Goal: Task Accomplishment & Management: Use online tool/utility

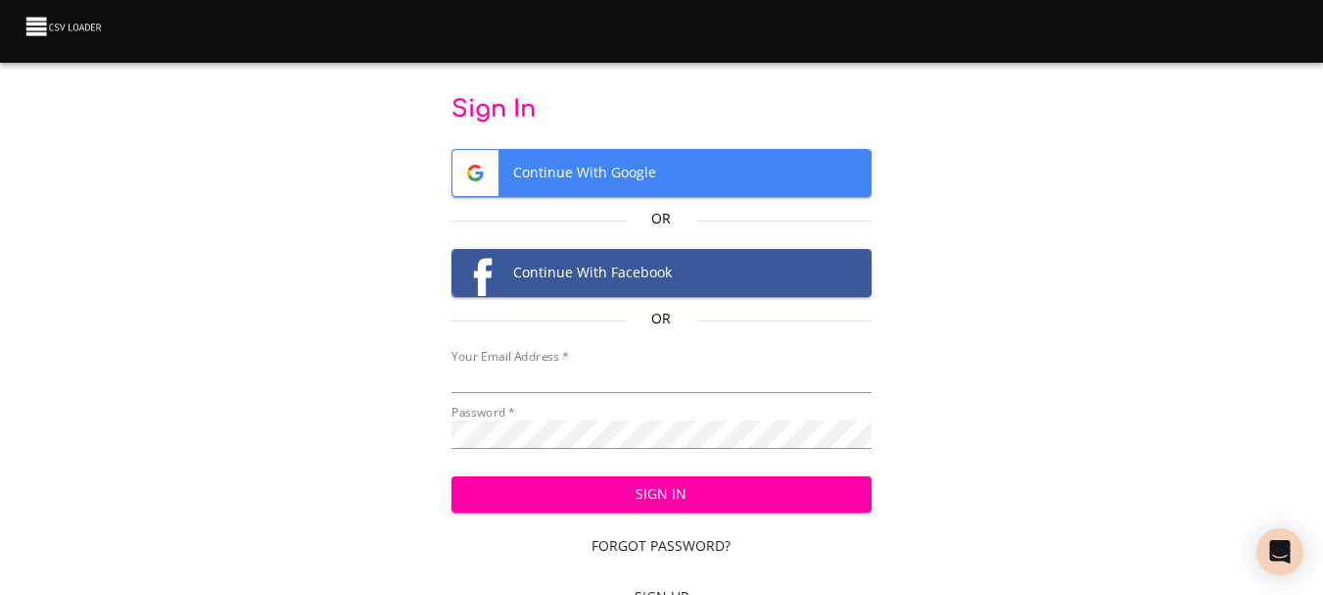
type input "[EMAIL_ADDRESS][DOMAIN_NAME]"
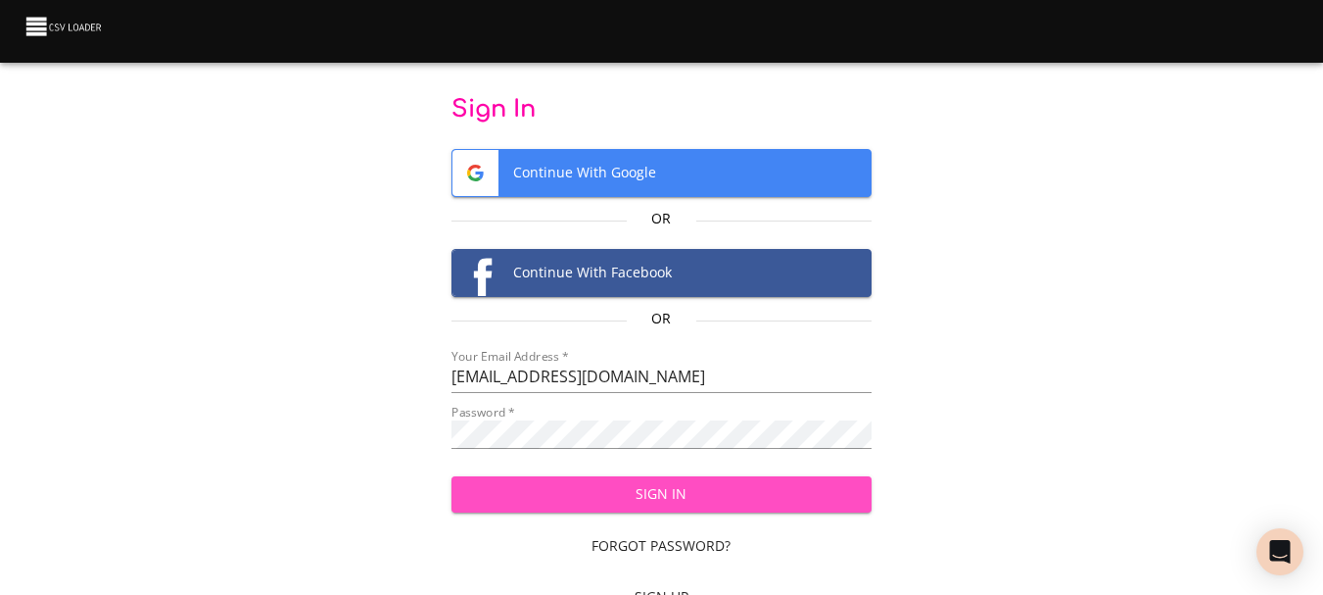
click at [666, 497] on span "Sign In" at bounding box center [661, 494] width 389 height 24
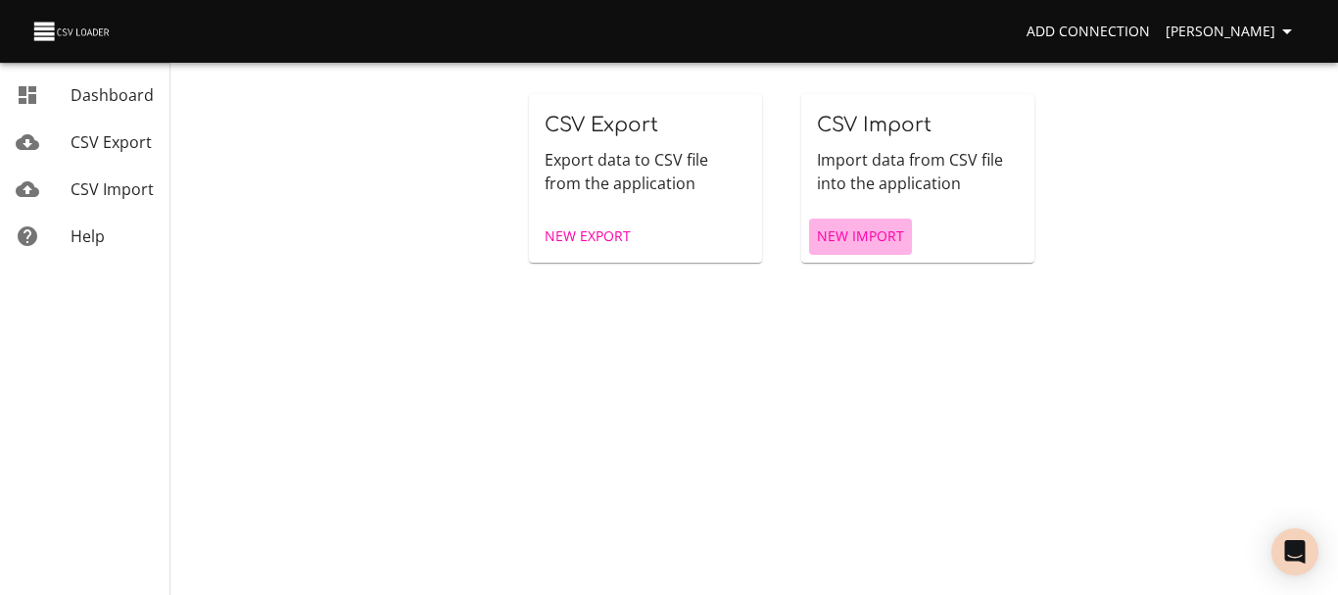
click at [863, 228] on span "New Import" at bounding box center [860, 236] width 87 height 24
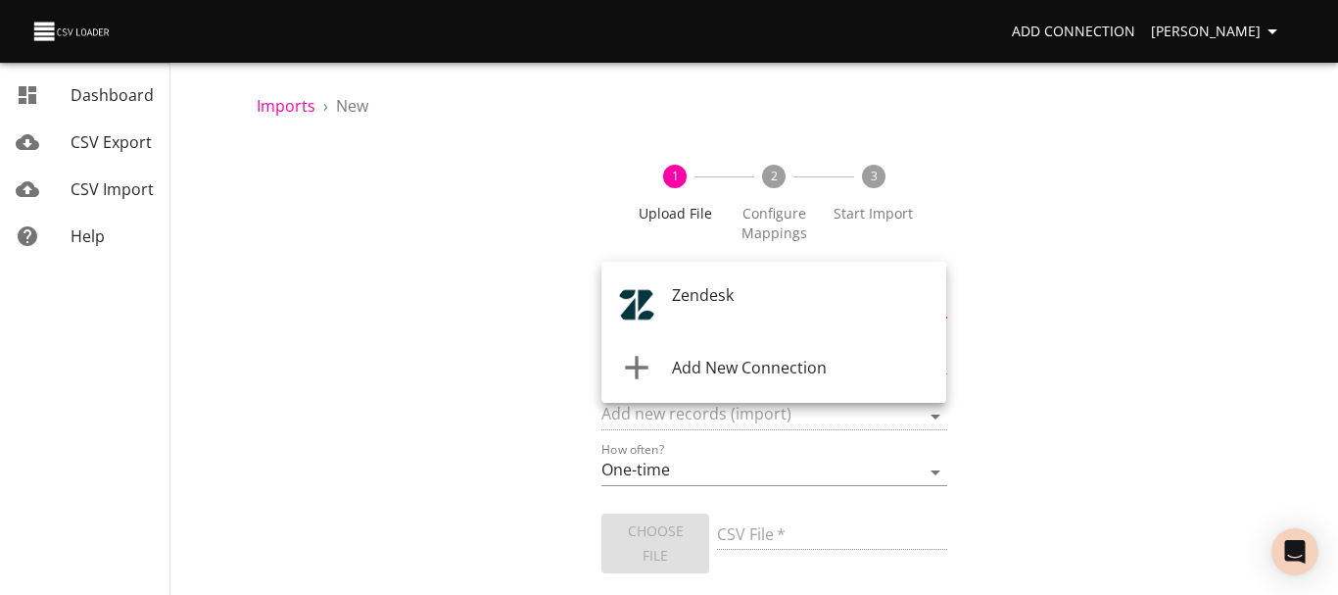
click at [758, 305] on body "Add Connection [PERSON_NAME] Dashboard CSV Export CSV Import Help Imports › New…" at bounding box center [669, 297] width 1338 height 595
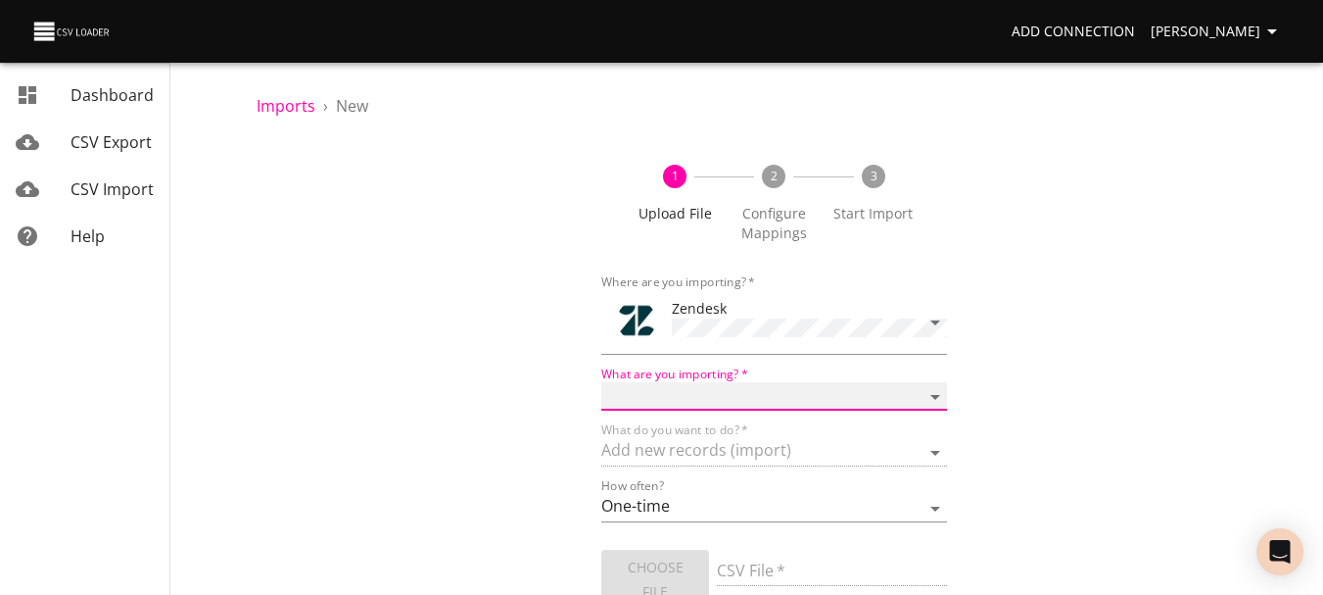
click at [739, 394] on select "Article categories Articles Comments Organizations Ticket forms Tickets Users" at bounding box center [773, 396] width 345 height 28
select select "tickets"
click at [601, 382] on select "Article categories Articles Comments Organizations Ticket forms Tickets Users" at bounding box center [773, 396] width 345 height 28
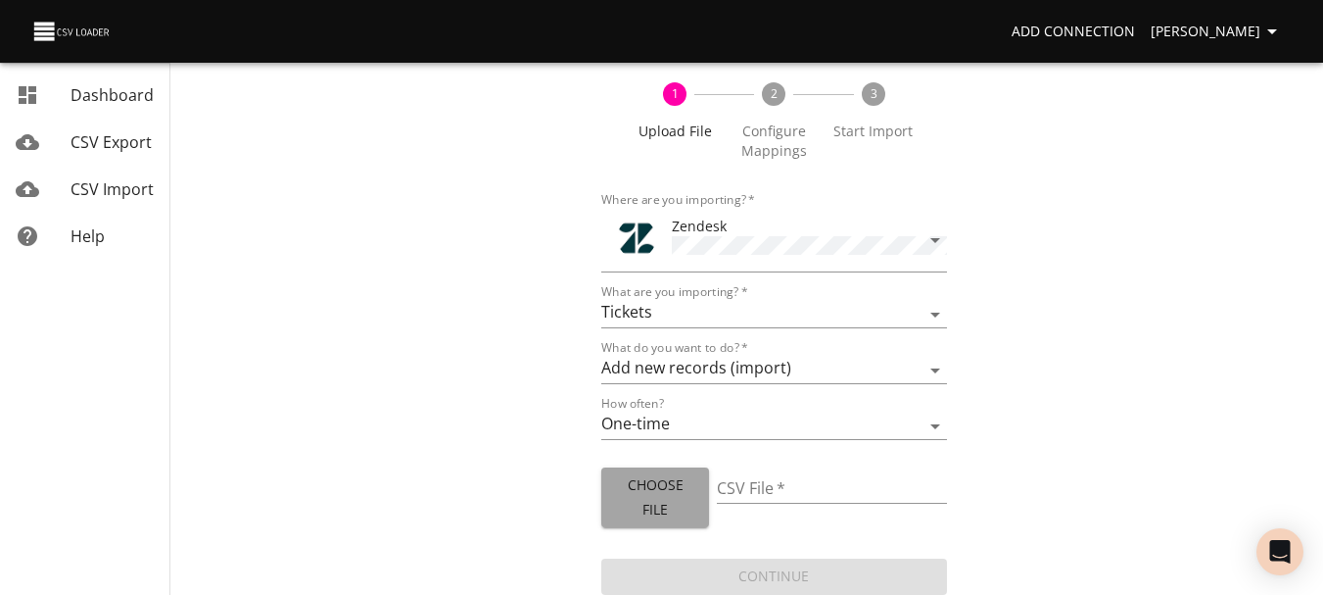
click at [646, 514] on span "Choose File" at bounding box center [654, 497] width 75 height 48
type input "World Forum.xlsx"
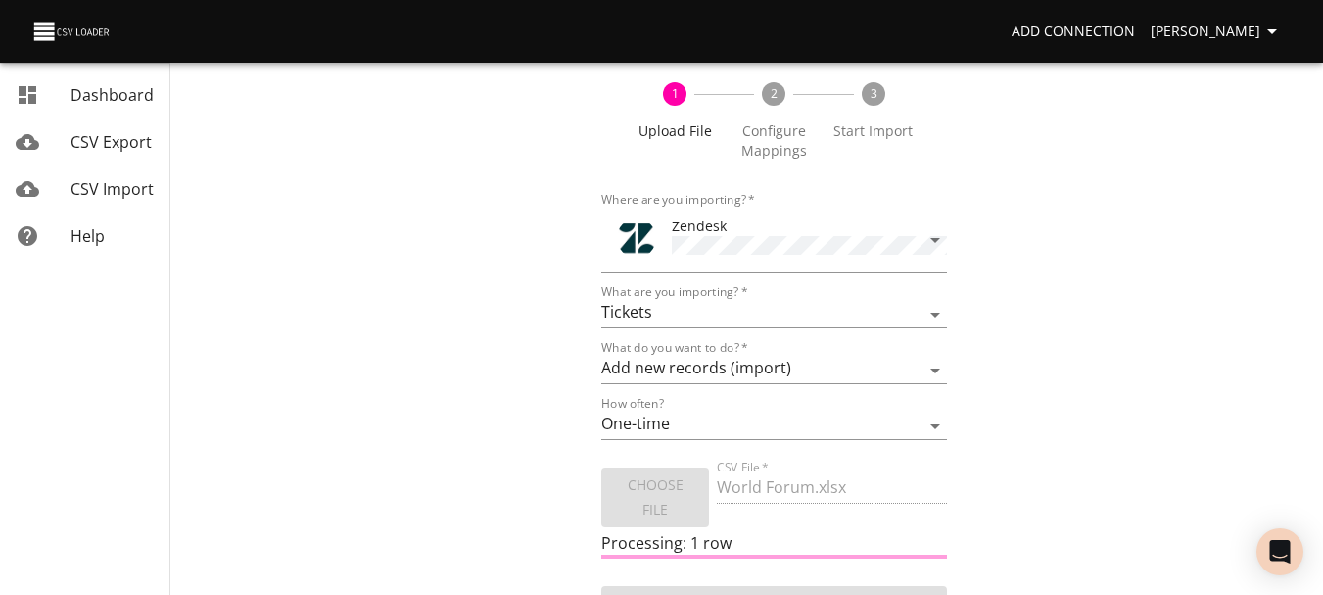
scroll to position [110, 0]
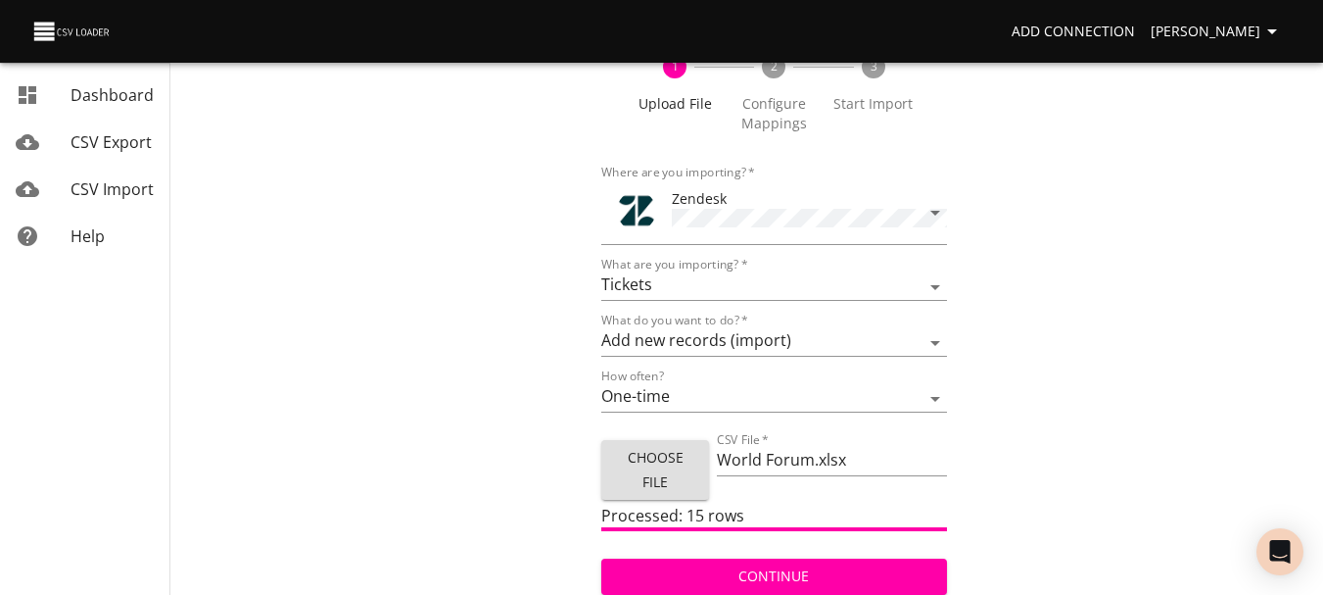
click at [780, 564] on span "Continue" at bounding box center [773, 576] width 313 height 24
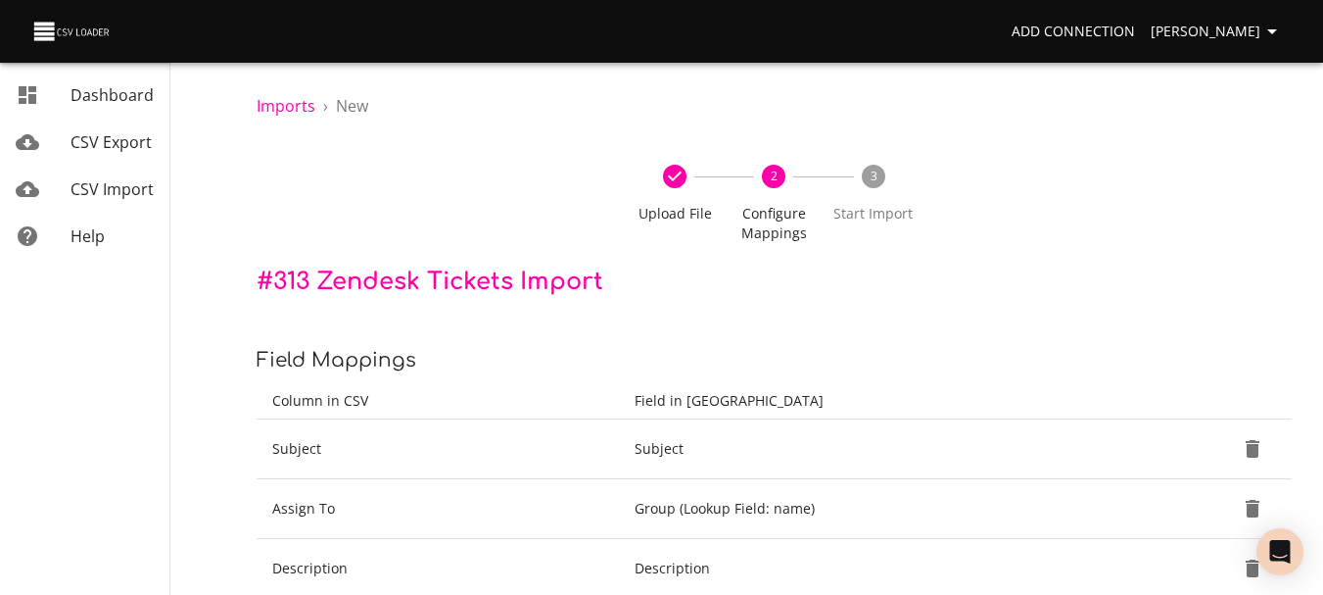
scroll to position [238, 0]
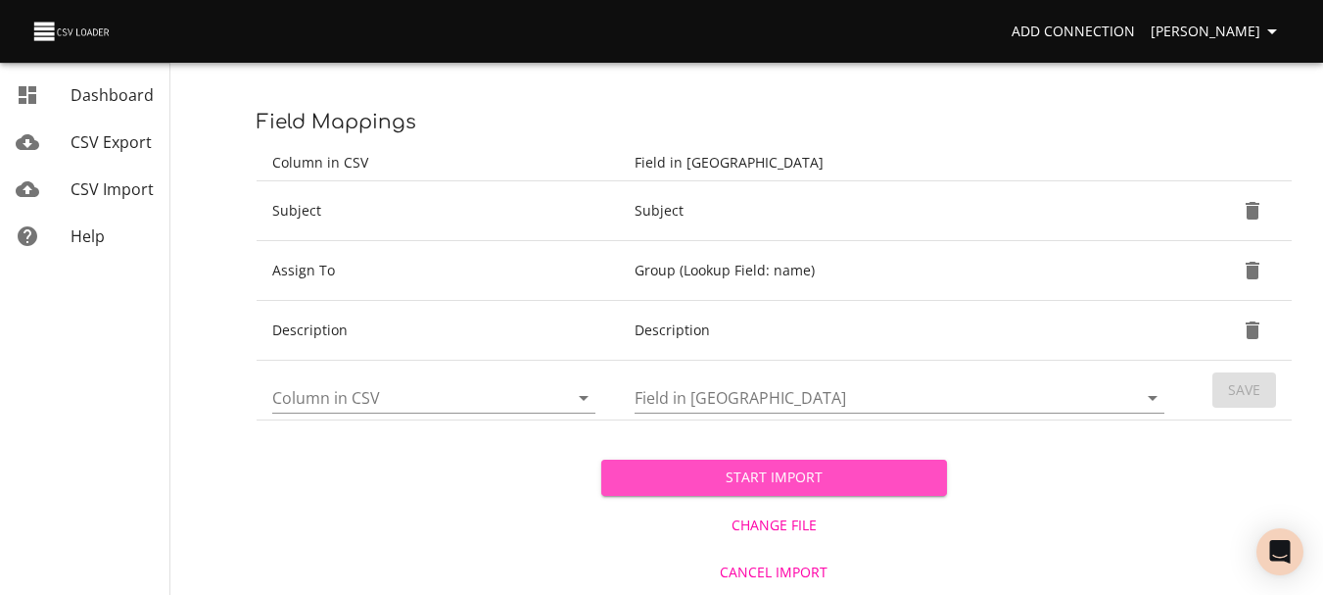
click at [732, 477] on span "Start Import" at bounding box center [773, 477] width 313 height 24
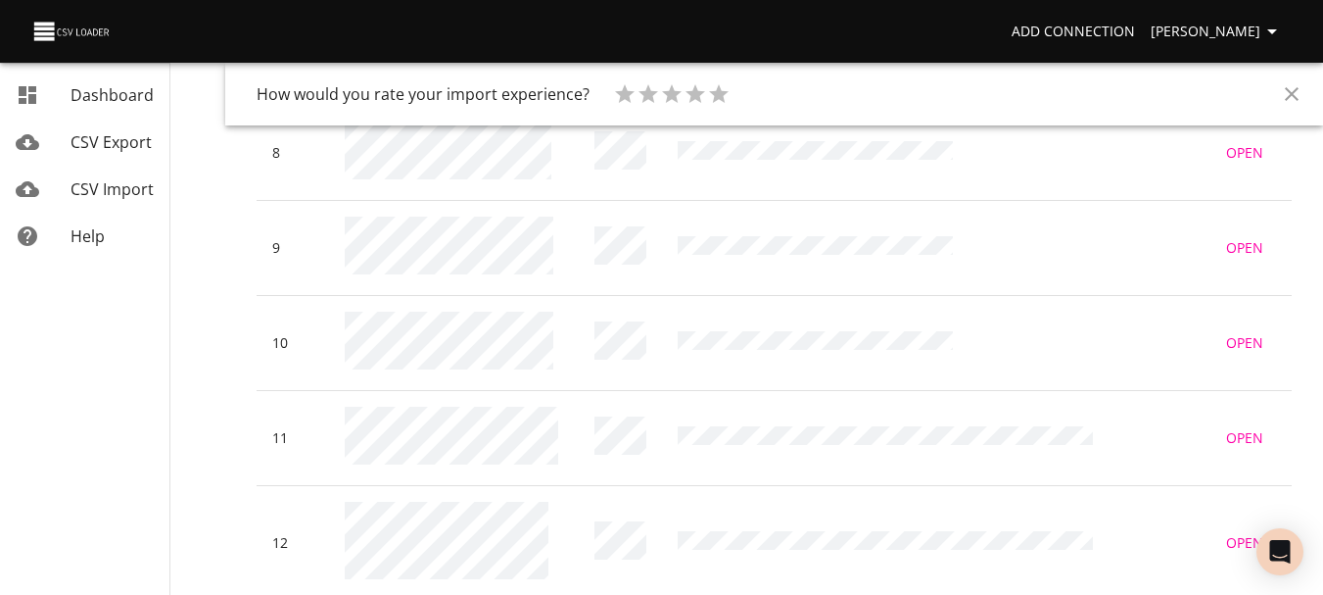
scroll to position [987, 0]
